Goal: Transaction & Acquisition: Purchase product/service

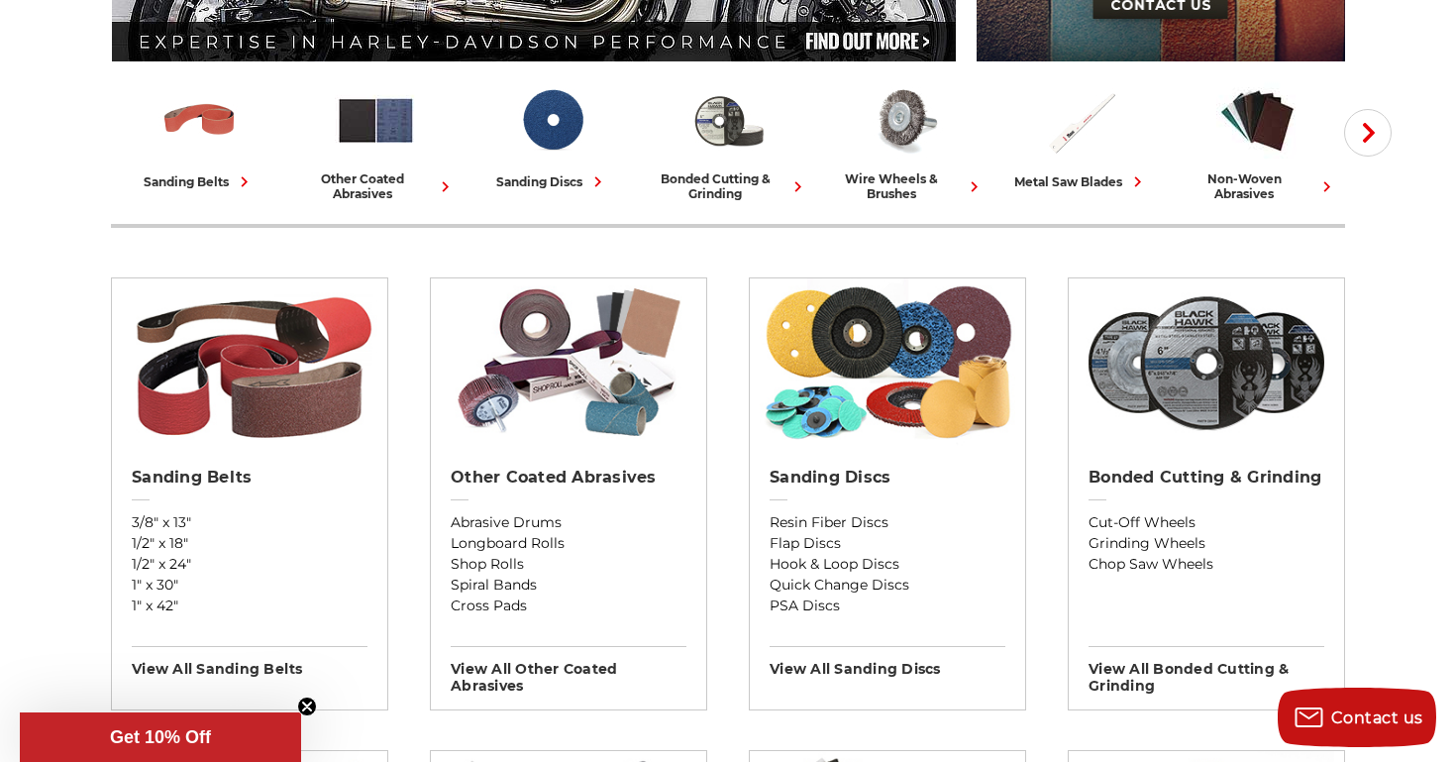
scroll to position [479, 0]
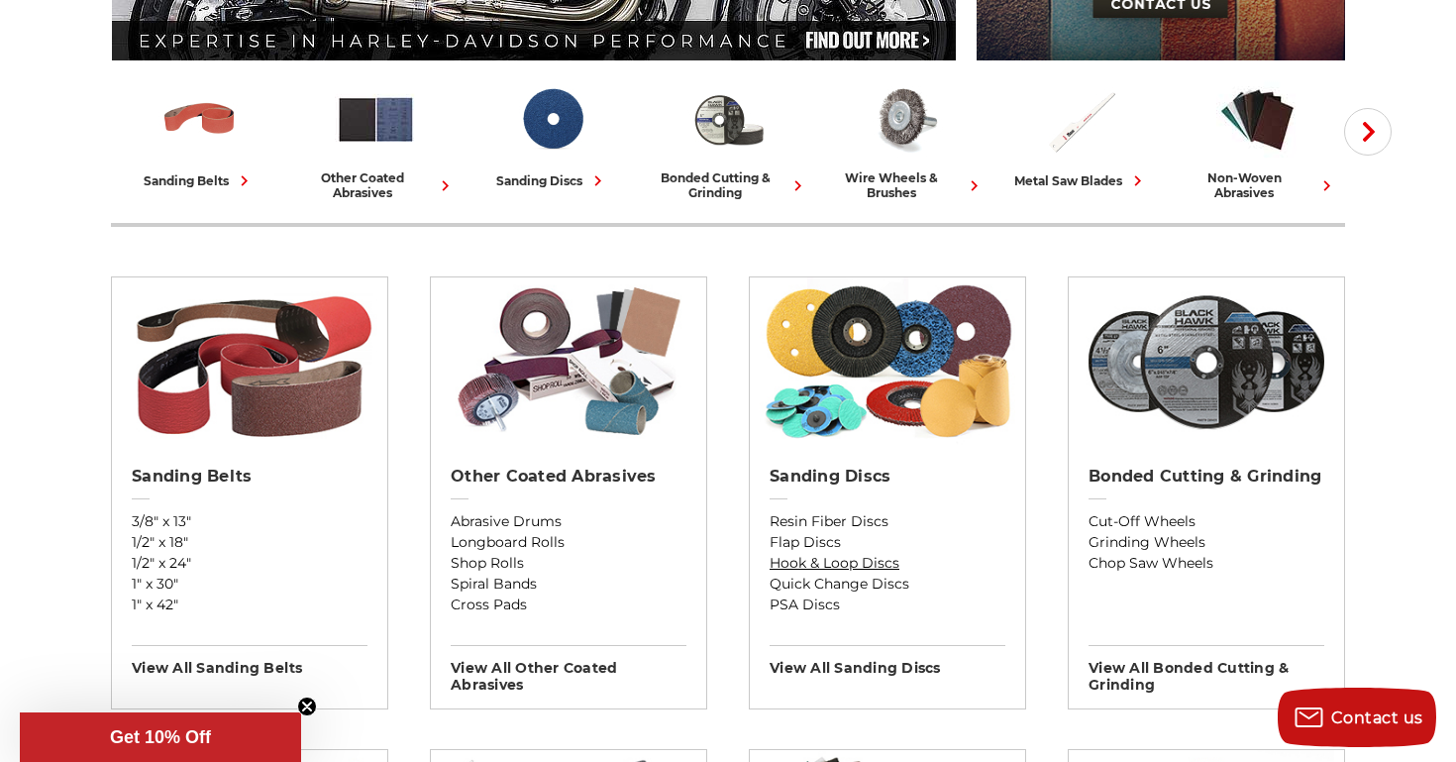
click at [816, 563] on link "Hook & Loop Discs" at bounding box center [888, 563] width 236 height 21
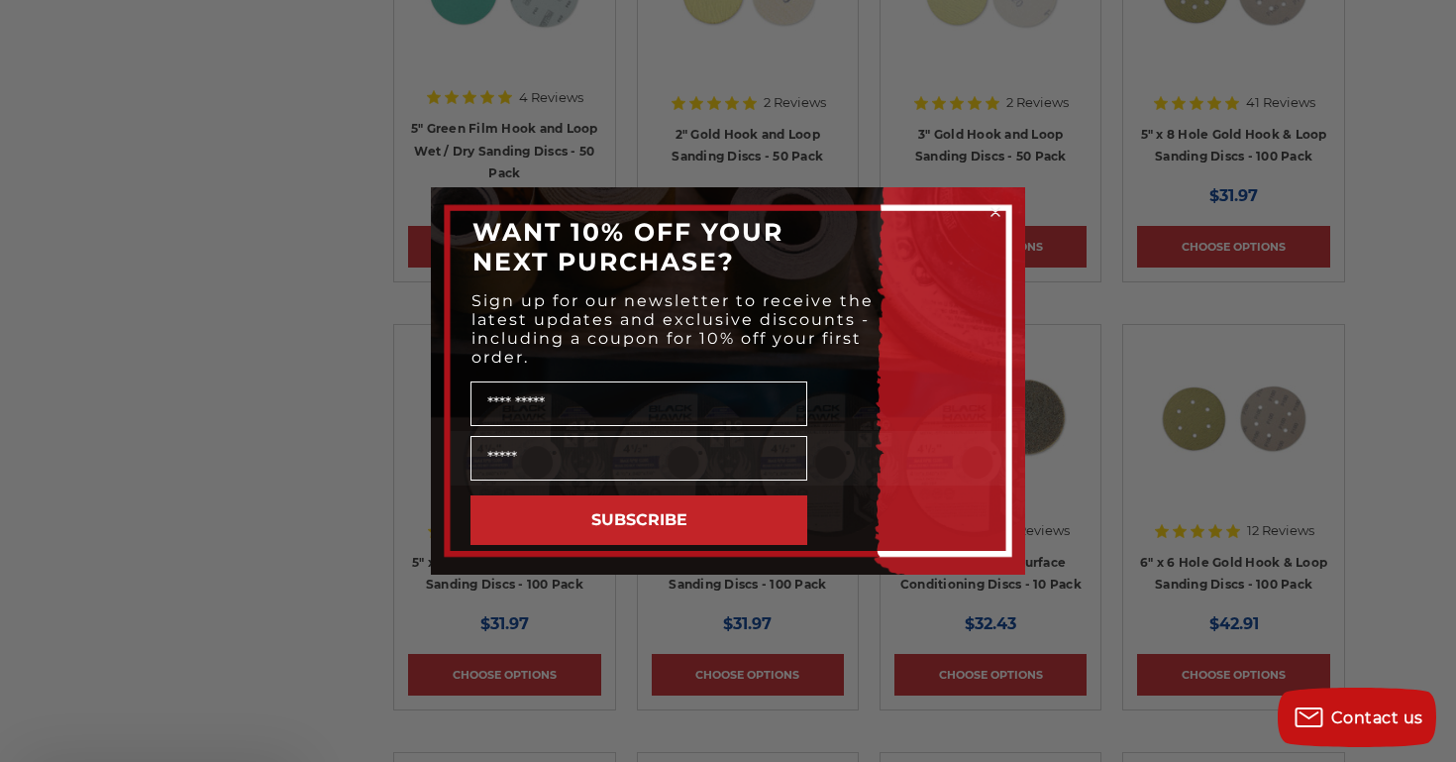
scroll to position [948, 0]
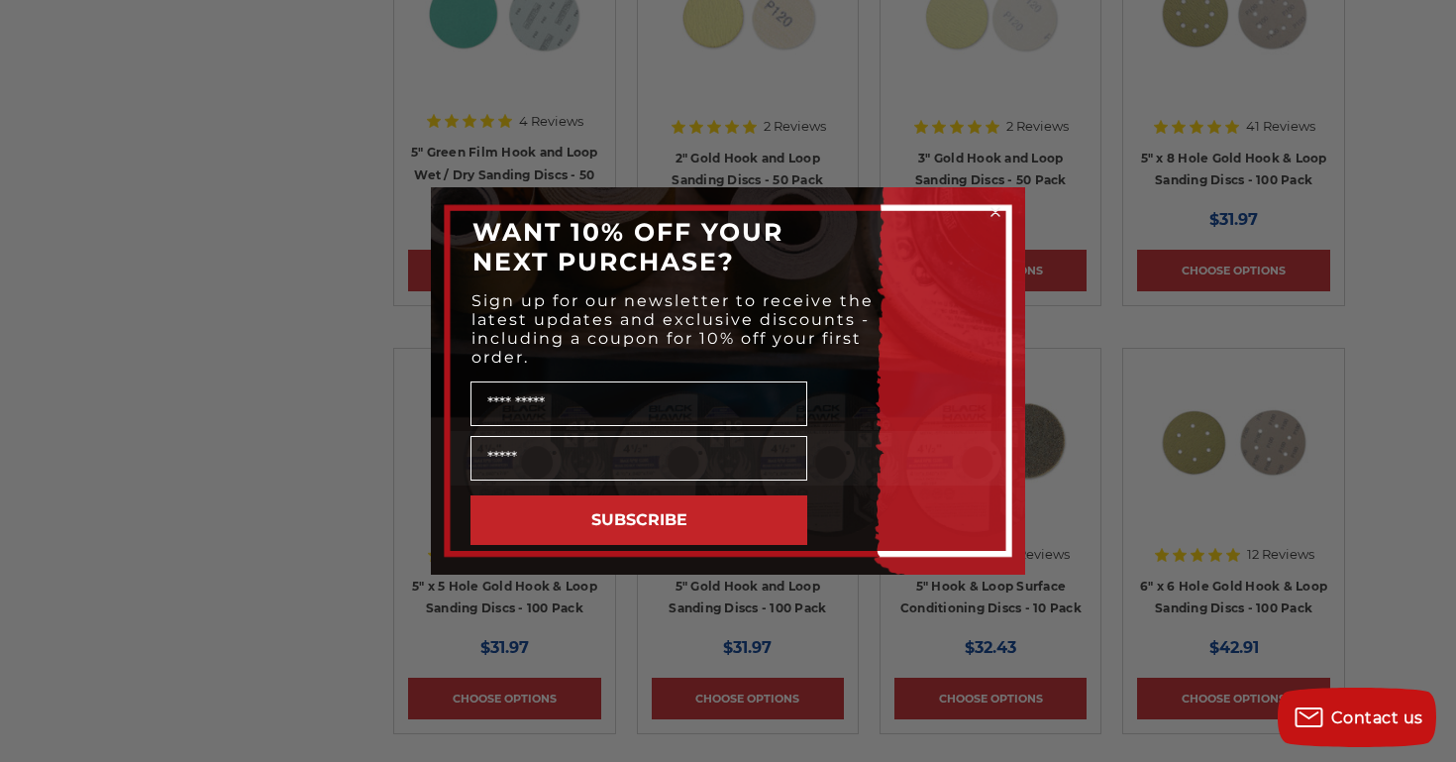
click at [245, 312] on div "Close dialog WANT 10% OFF YOUR NEXT PURCHASE? Sign up for our newsletter to rec…" at bounding box center [728, 381] width 1456 height 762
click at [997, 210] on circle "Close dialog" at bounding box center [995, 212] width 19 height 19
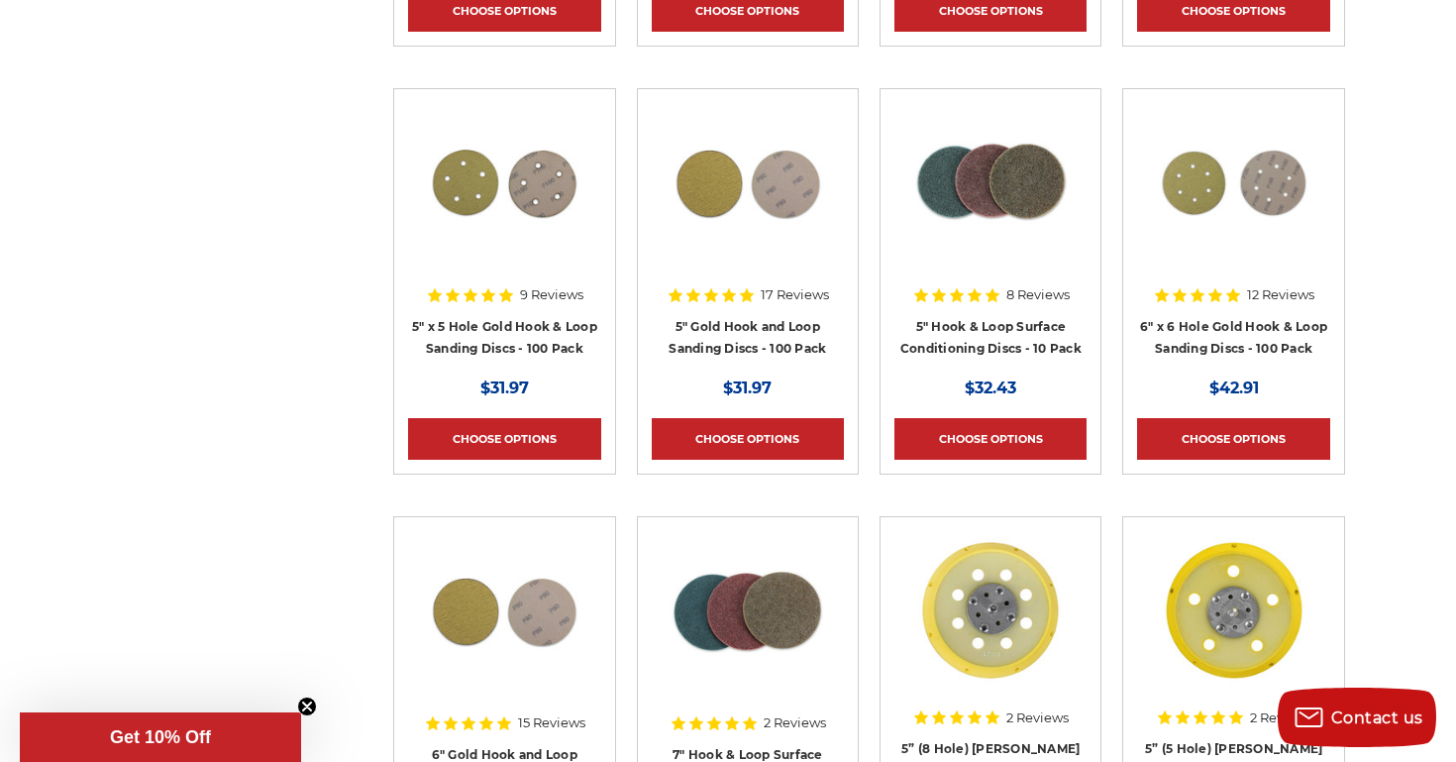
scroll to position [1210, 0]
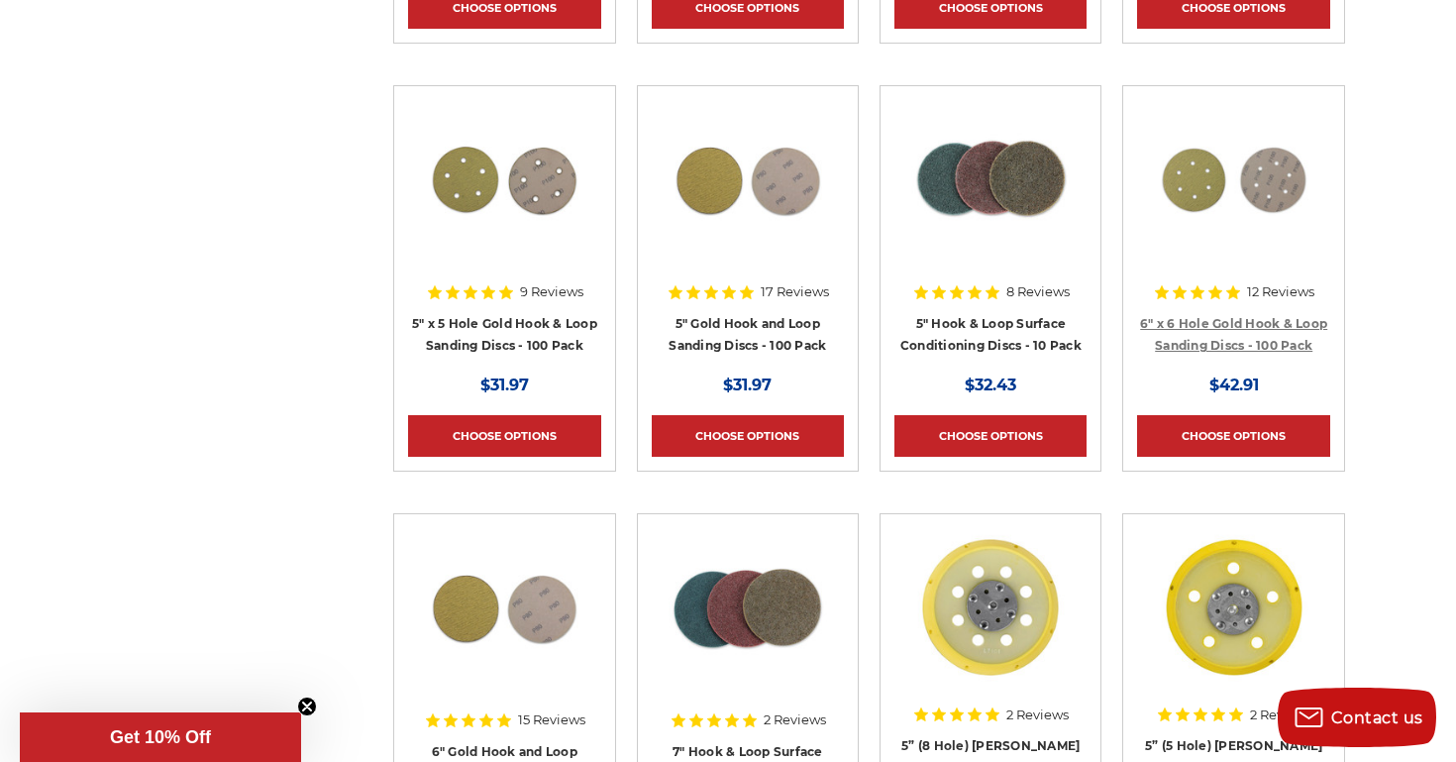
click at [1238, 340] on link "6" x 6 Hole Gold Hook & Loop Sanding Discs - 100 Pack" at bounding box center [1233, 335] width 187 height 38
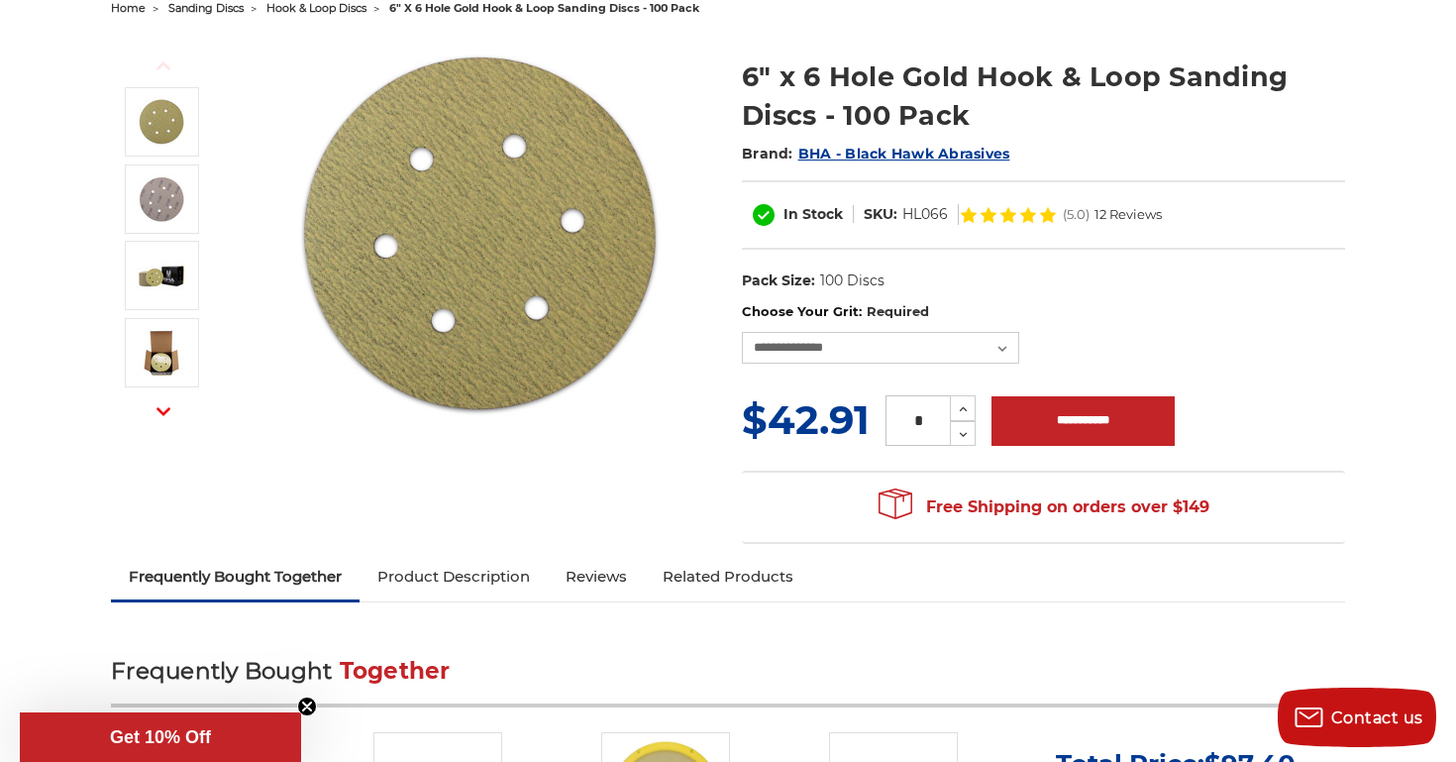
scroll to position [234, 0]
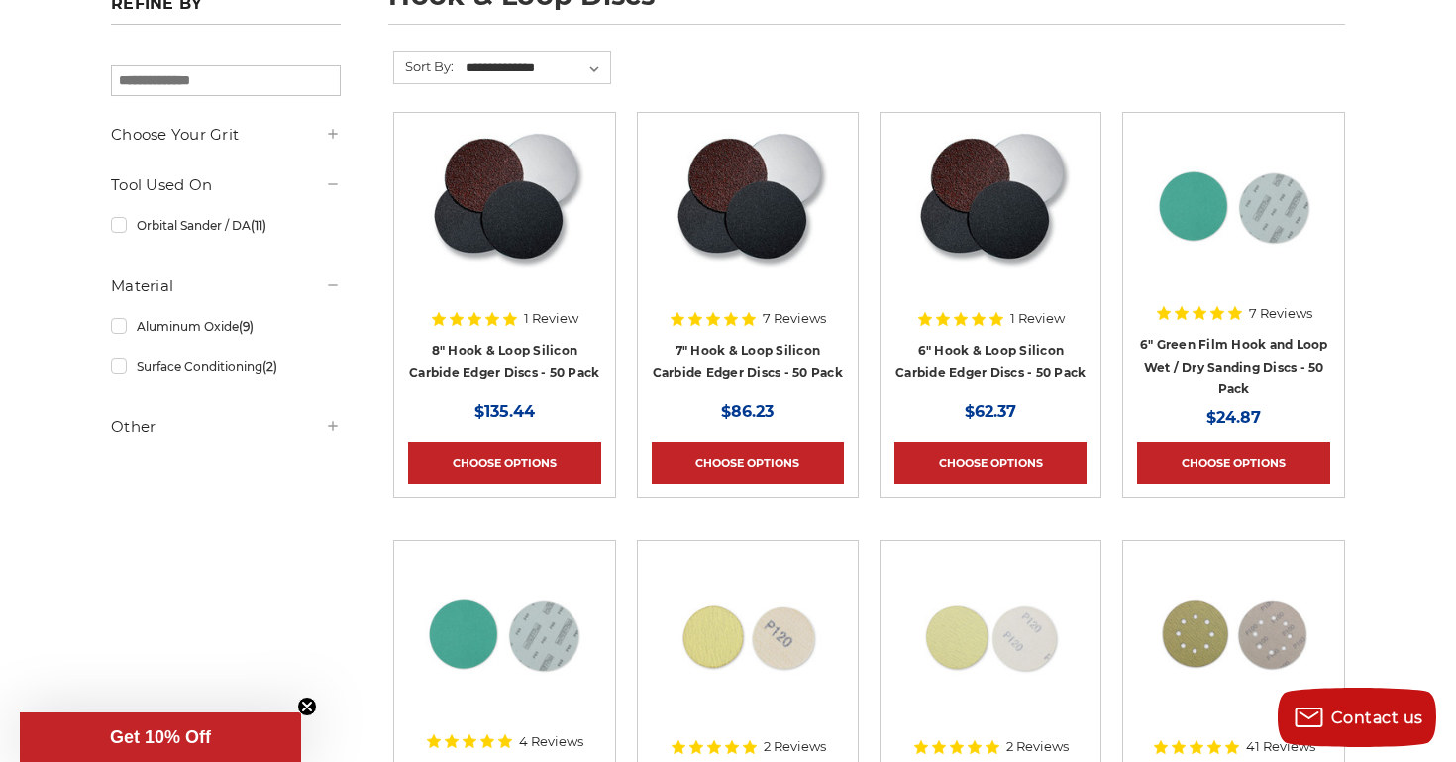
scroll to position [335, 0]
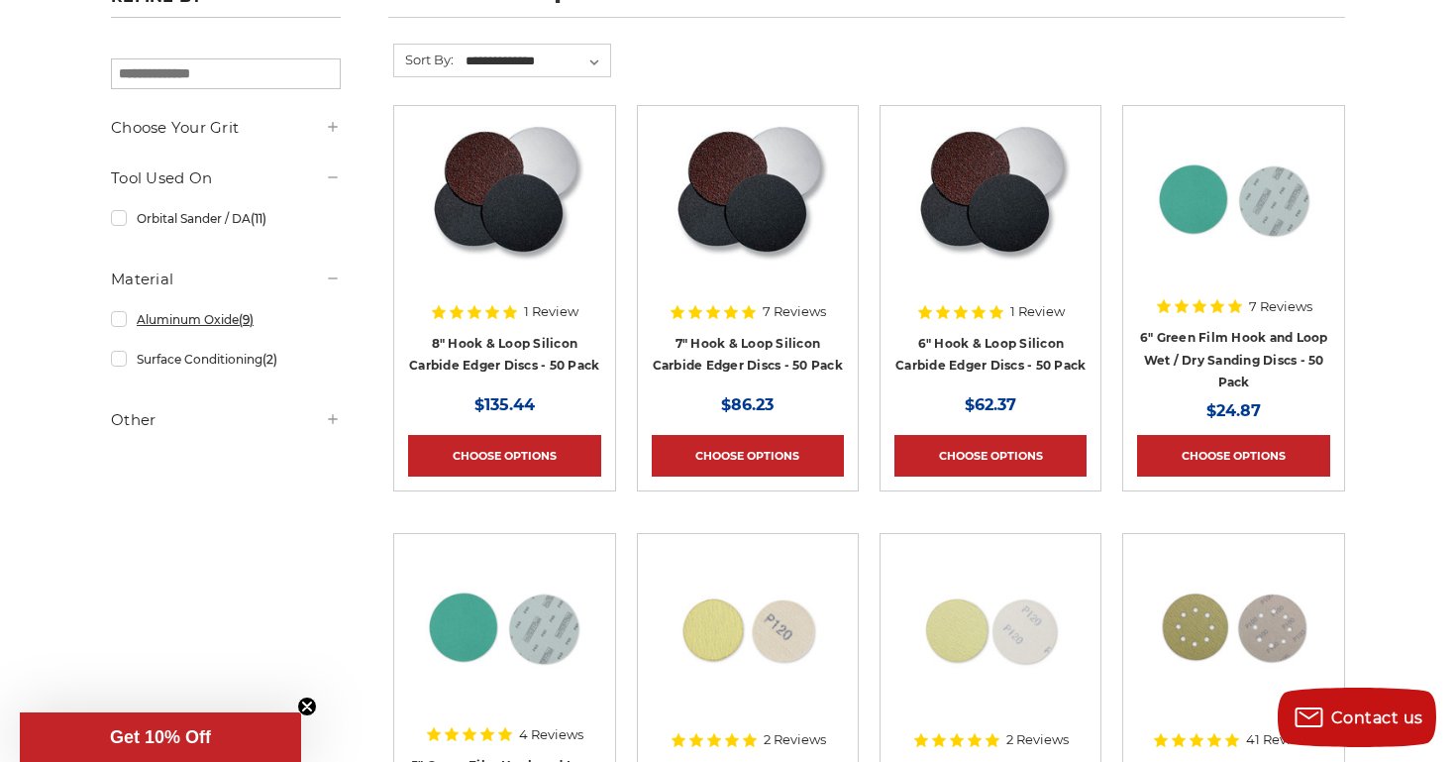
click at [204, 322] on link "Aluminum Oxide (9)" at bounding box center [226, 319] width 230 height 35
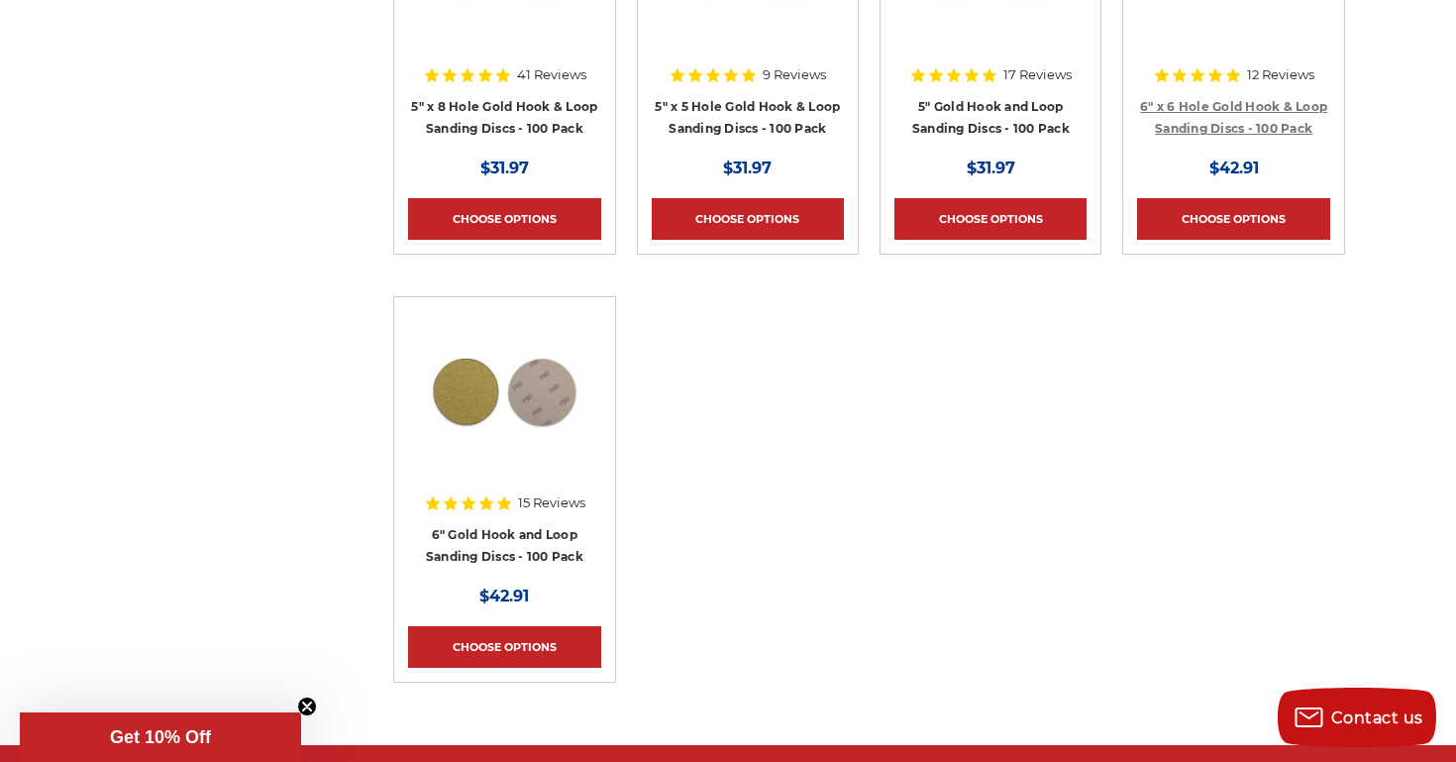
scroll to position [1004, 0]
